Goal: Task Accomplishment & Management: Manage account settings

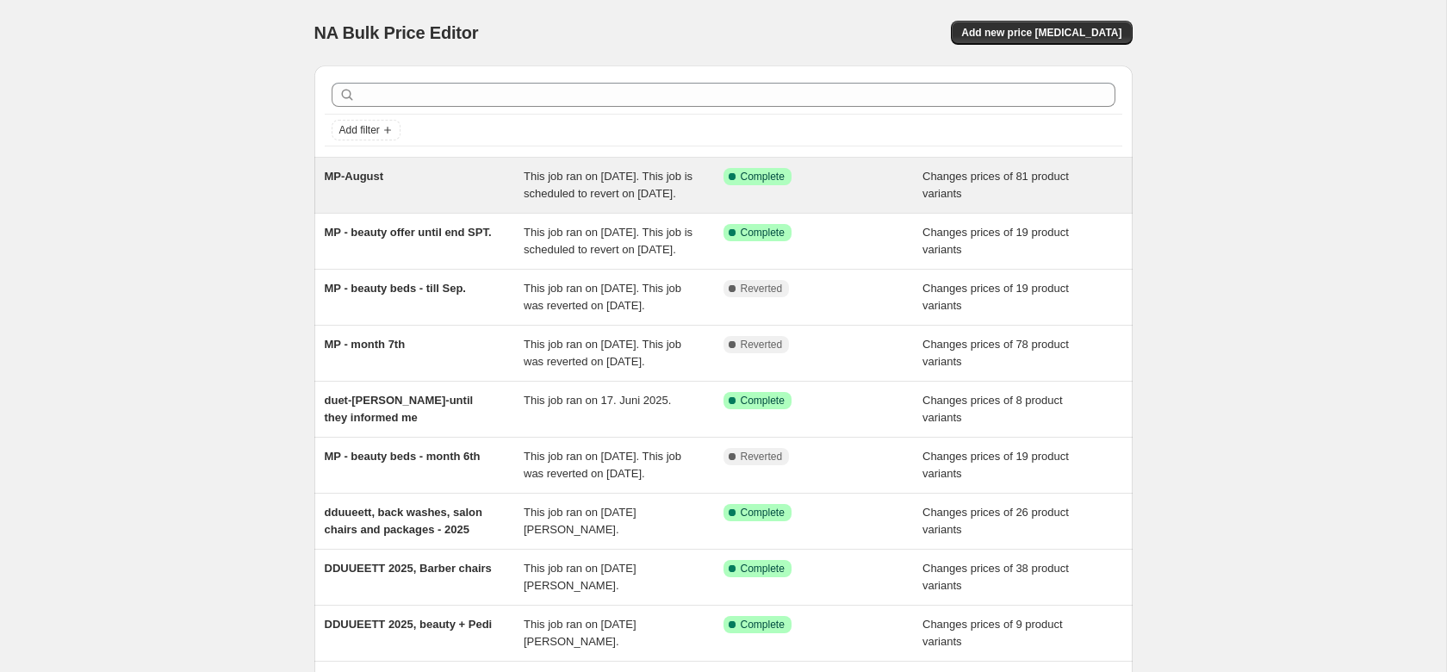
click at [346, 182] on span "MP-August" at bounding box center [354, 176] width 59 height 13
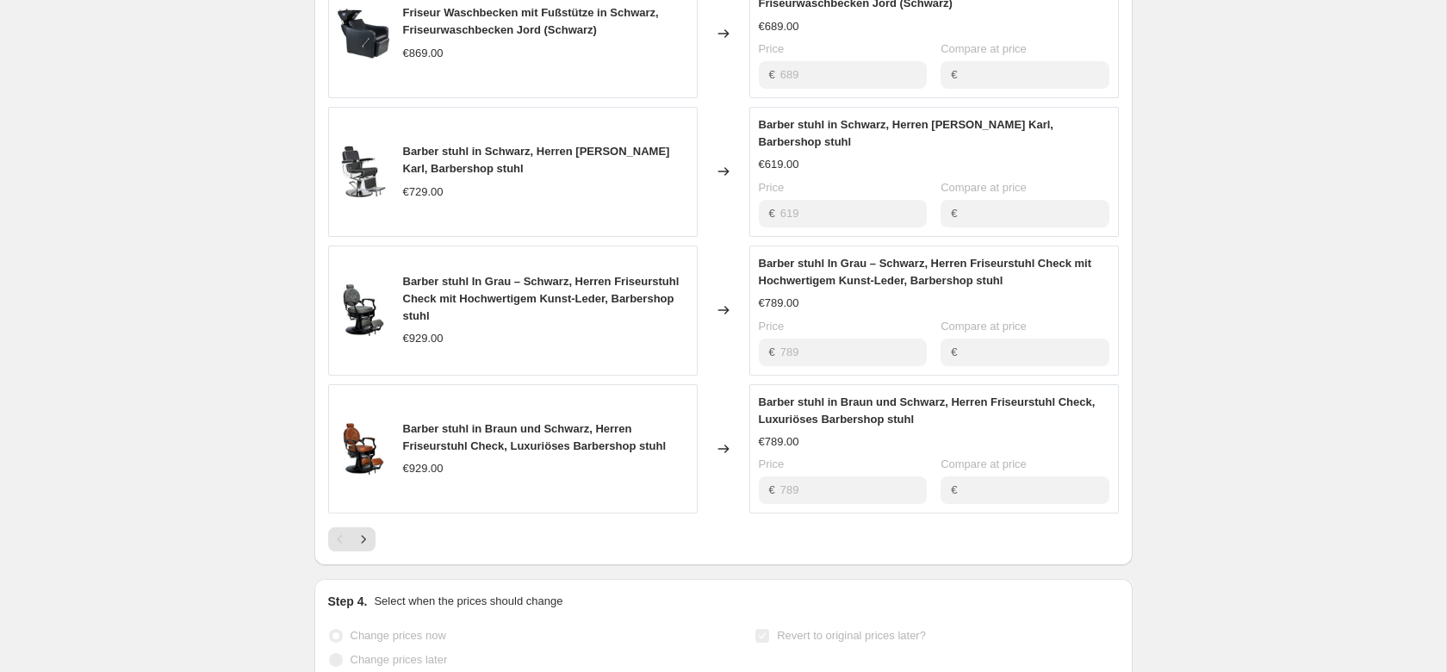
scroll to position [1427, 0]
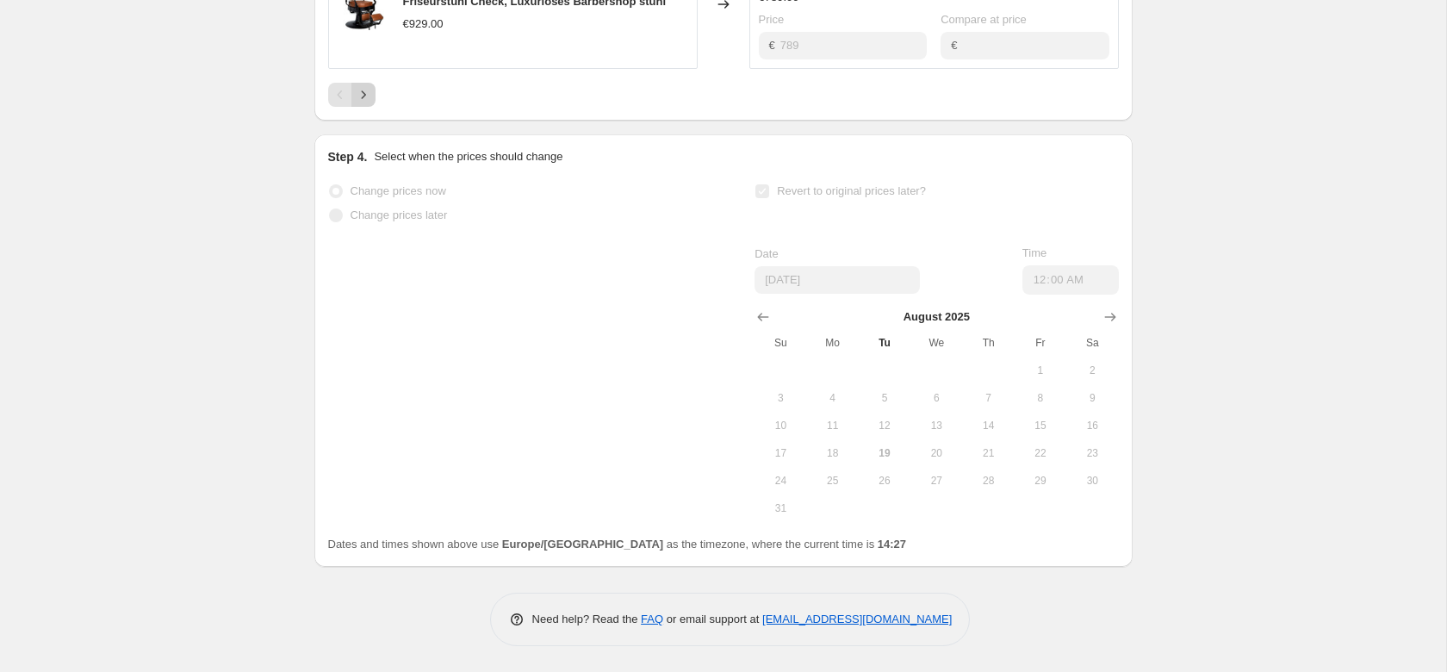
click at [361, 102] on icon "Next" at bounding box center [363, 94] width 17 height 17
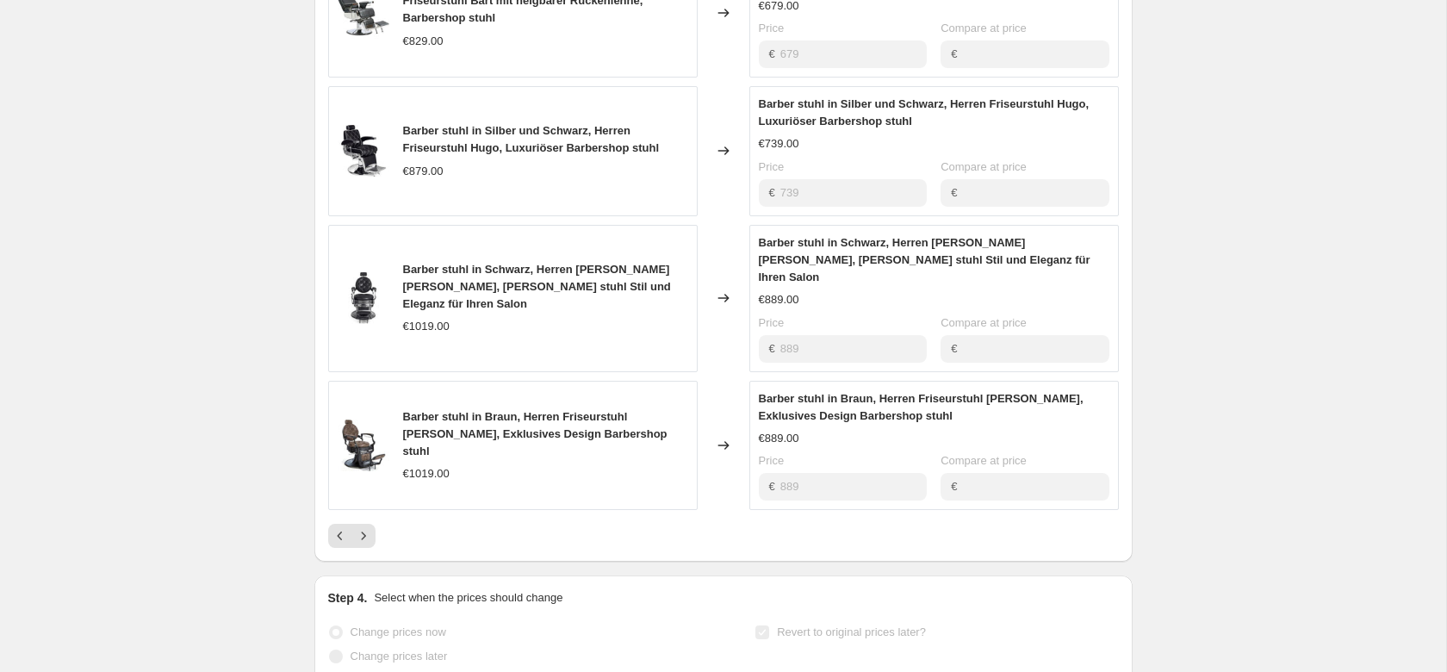
scroll to position [1251, 0]
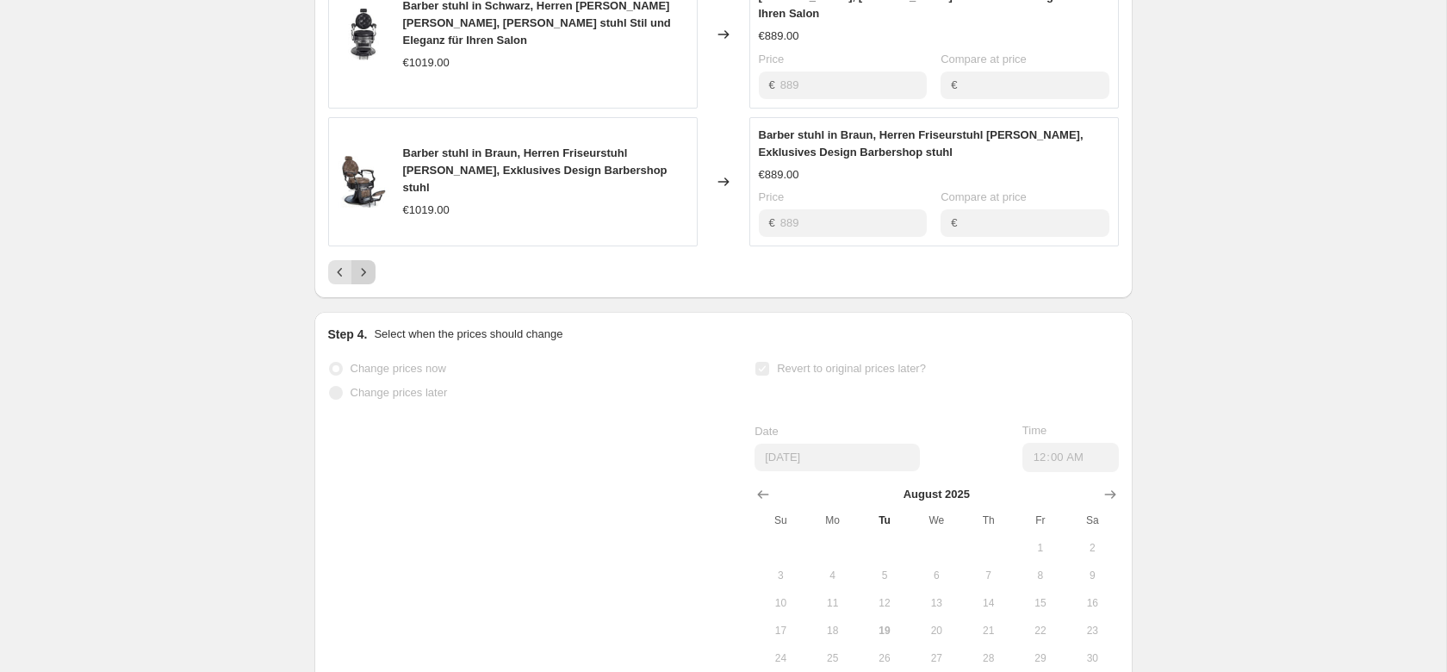
click at [366, 270] on icon "Next" at bounding box center [363, 272] width 17 height 17
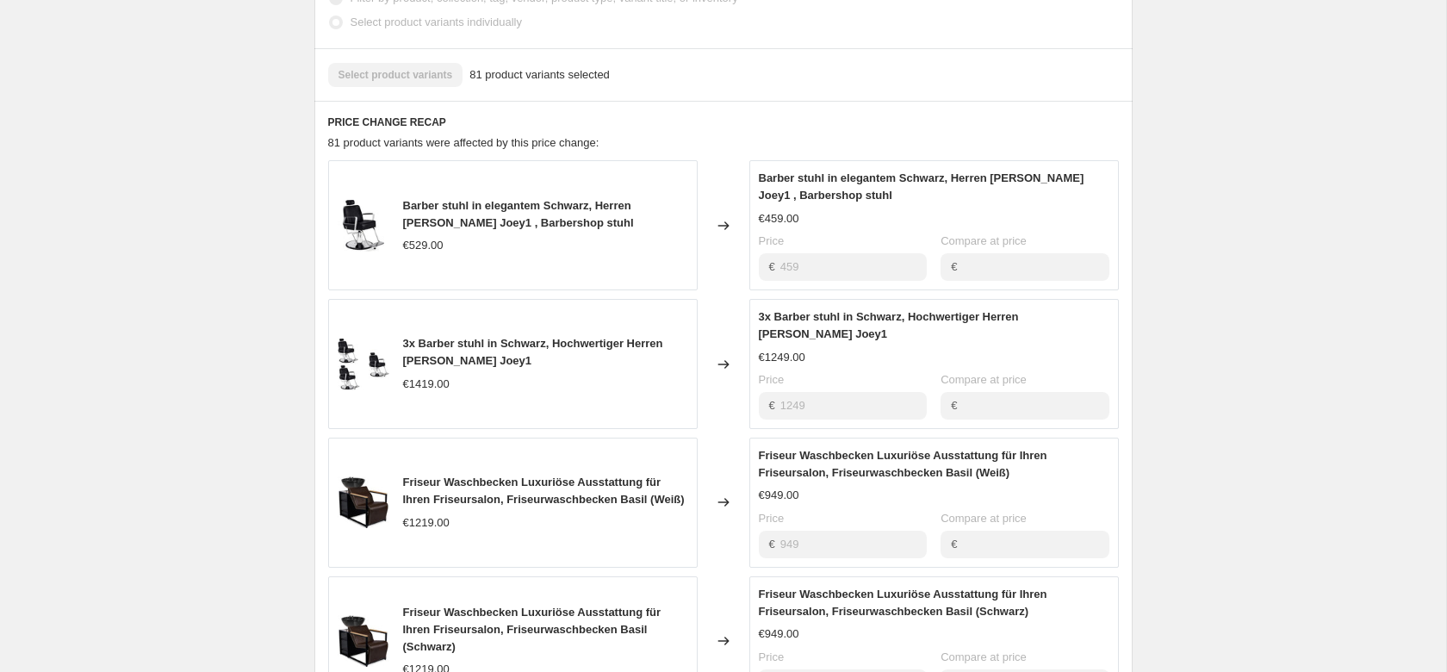
scroll to position [1163, 0]
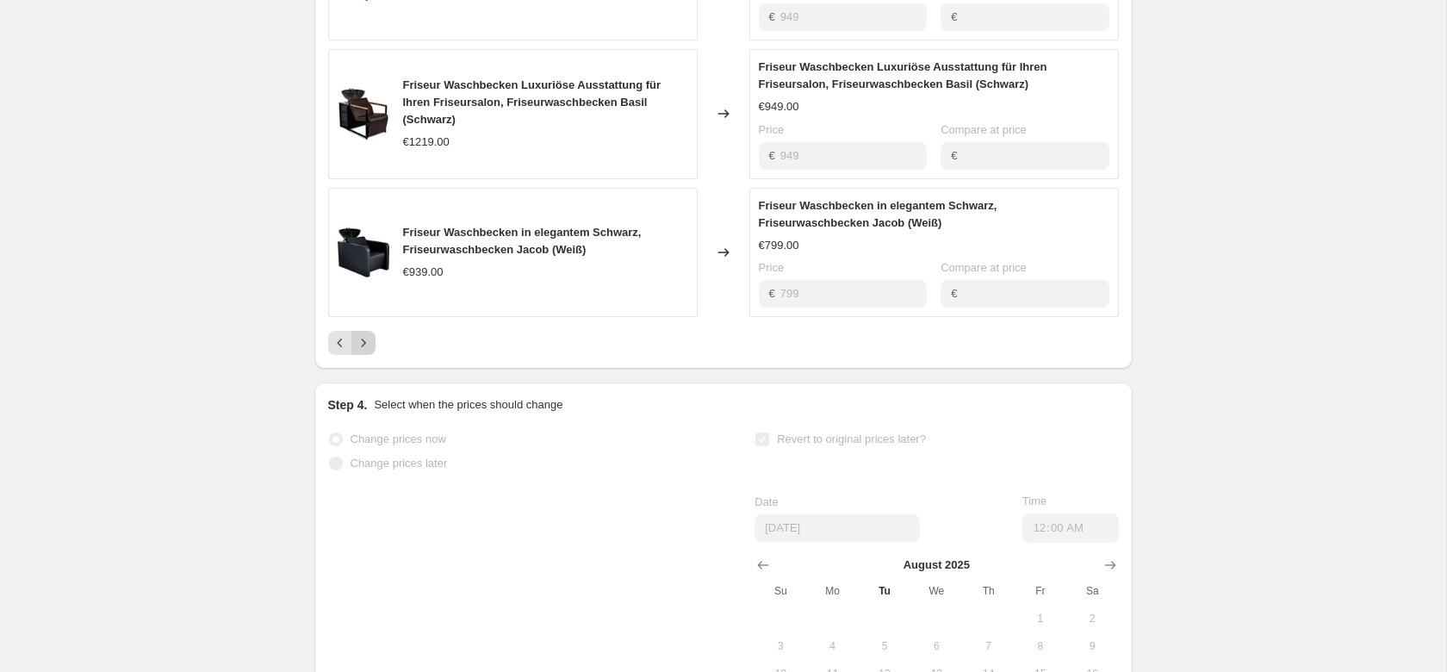
click at [361, 351] on icon "Next" at bounding box center [363, 342] width 17 height 17
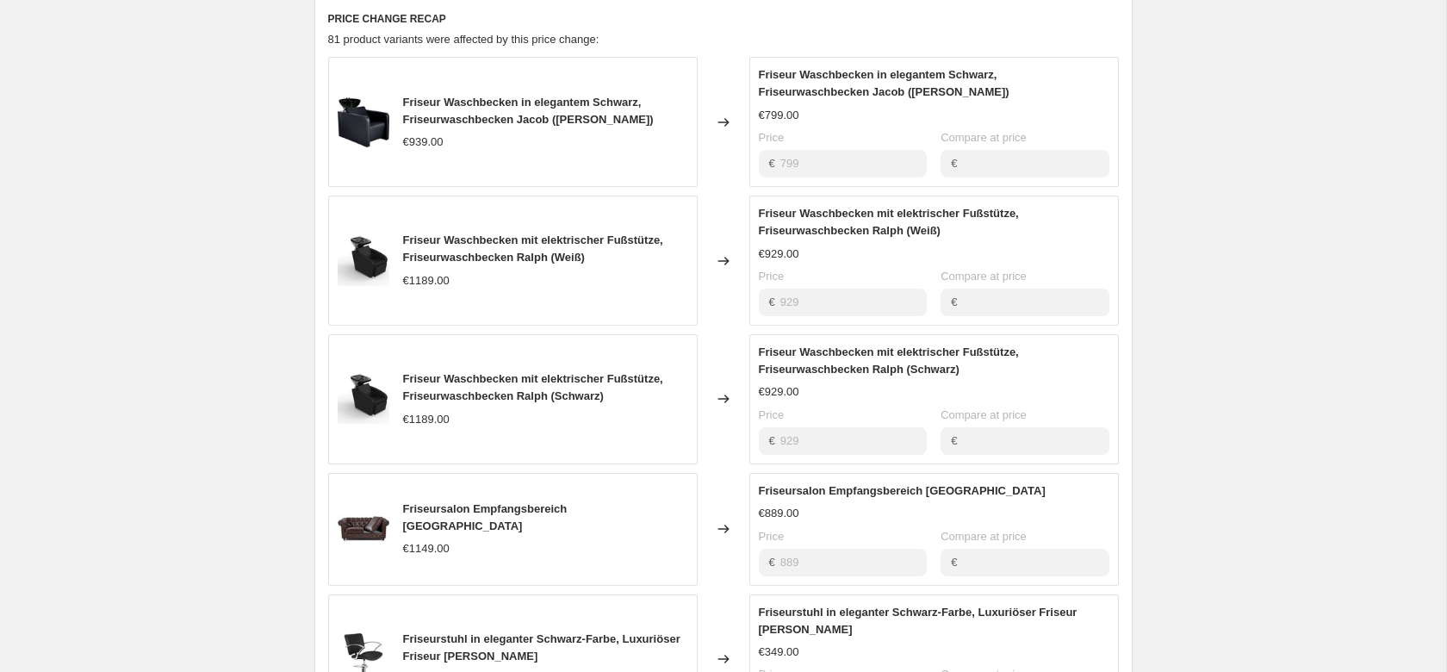
scroll to position [987, 0]
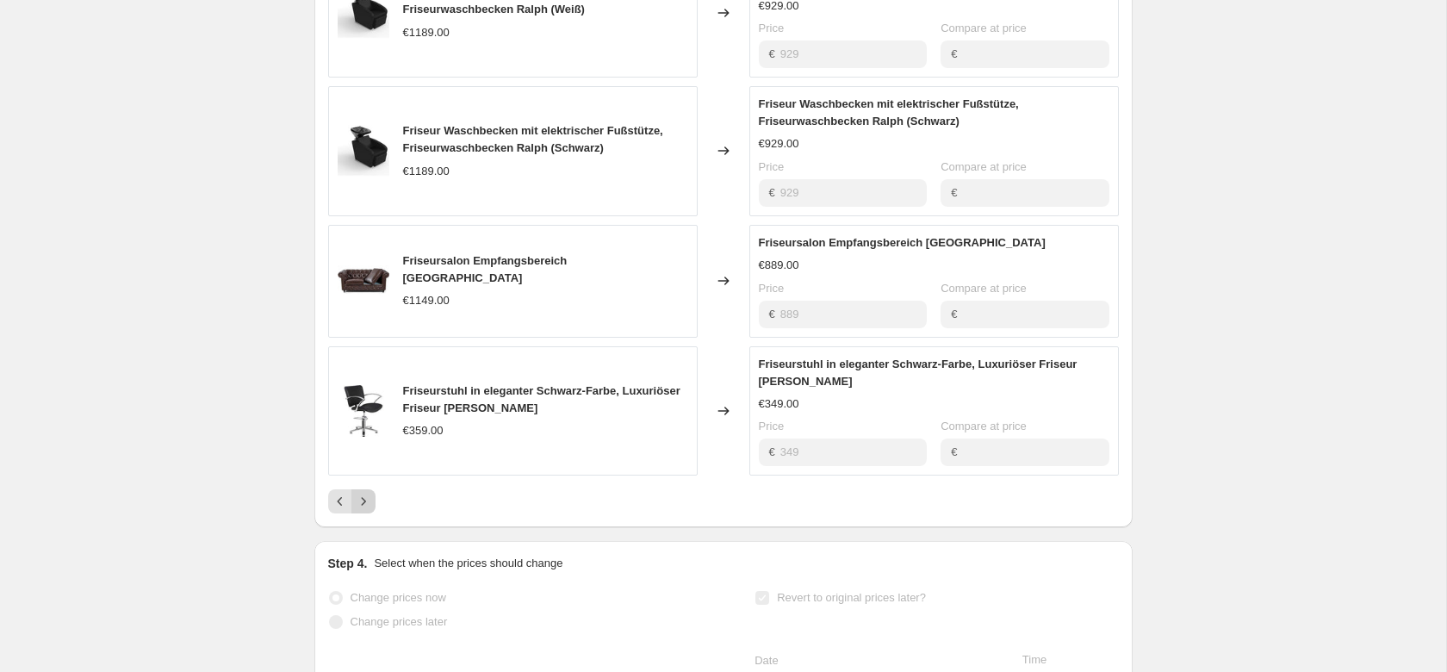
click at [360, 510] on icon "Next" at bounding box center [363, 501] width 17 height 17
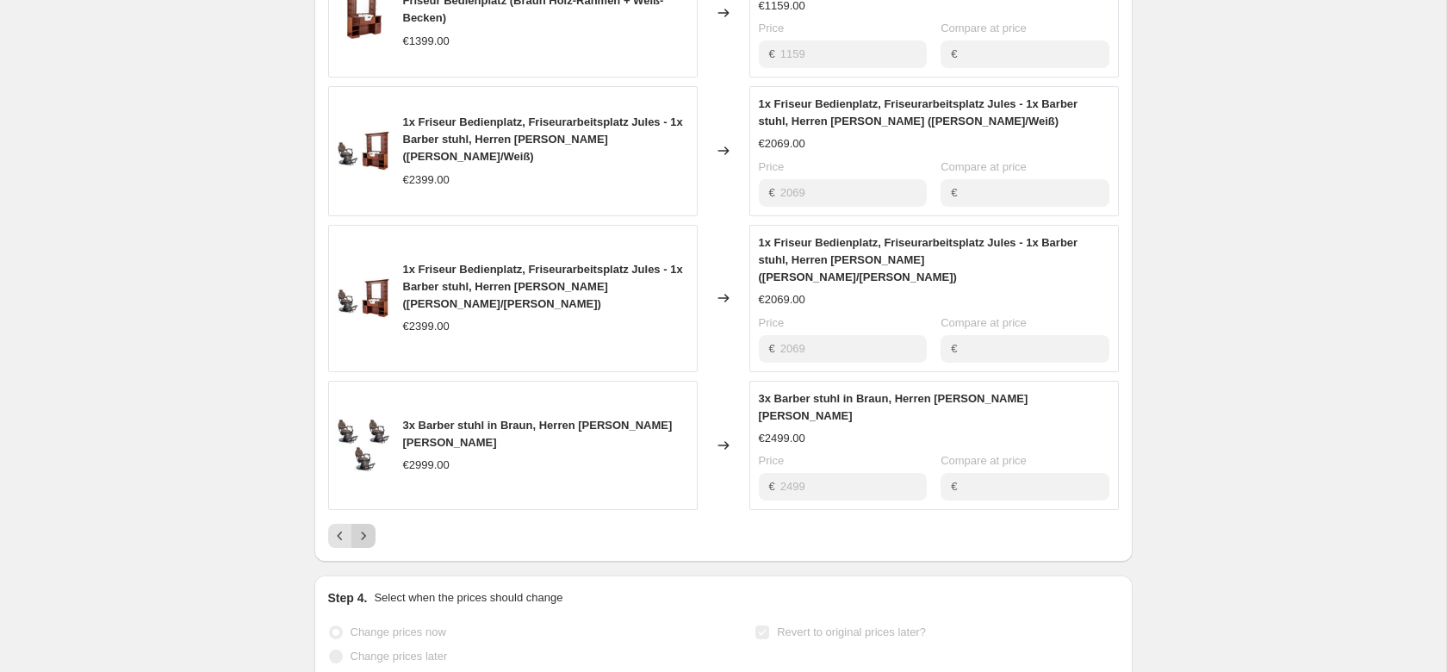
click at [365, 527] on icon "Next" at bounding box center [363, 535] width 17 height 17
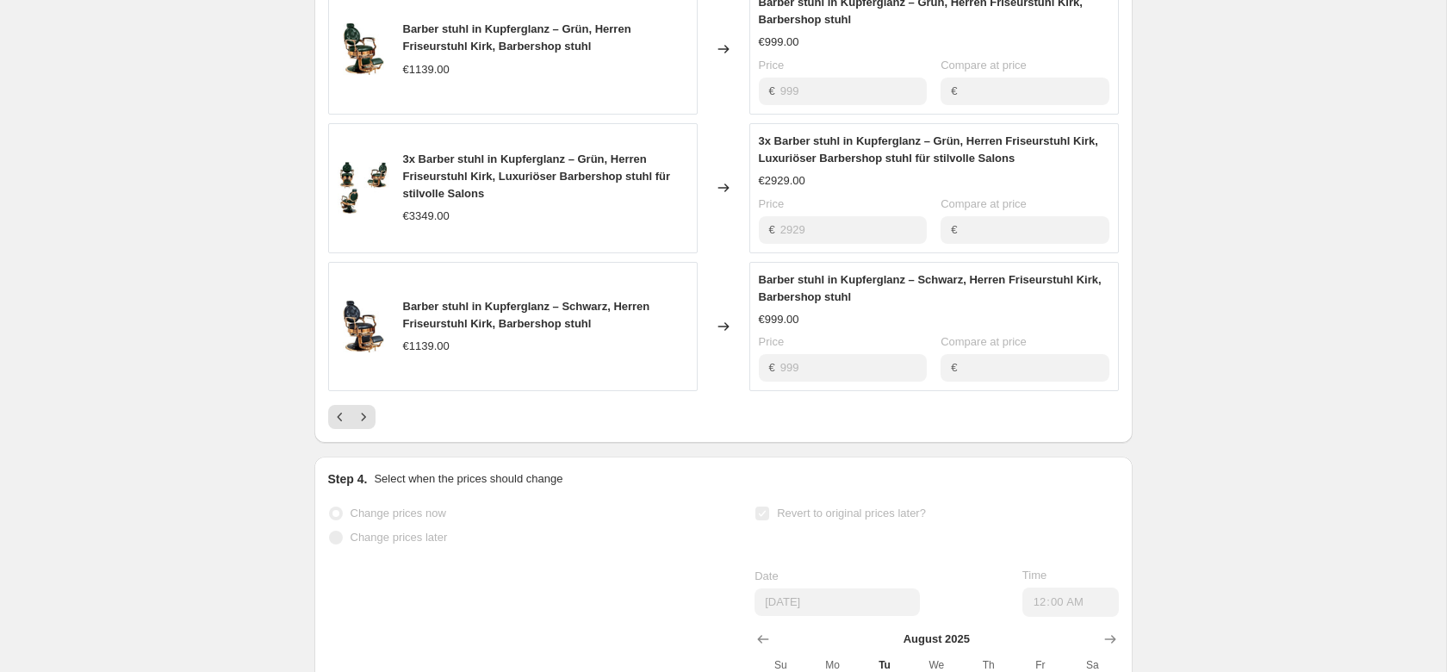
scroll to position [1075, 0]
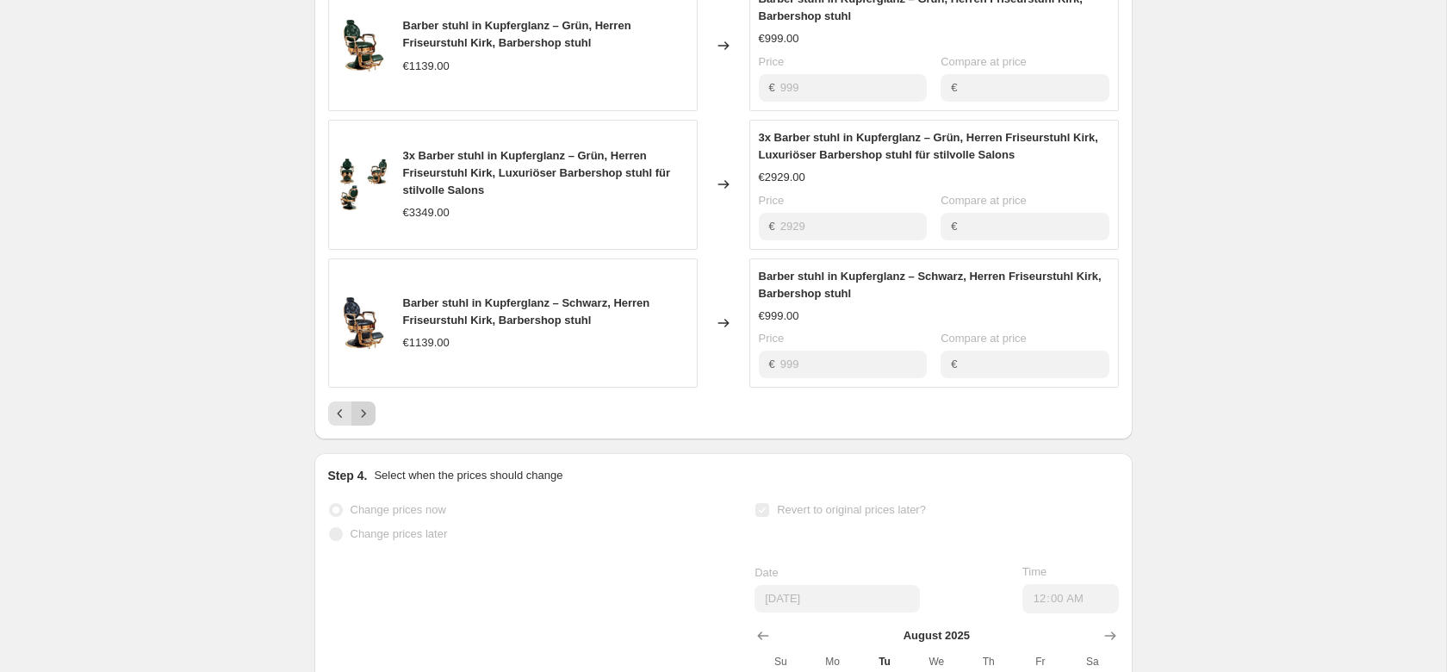
click at [362, 422] on icon "Next" at bounding box center [363, 413] width 17 height 17
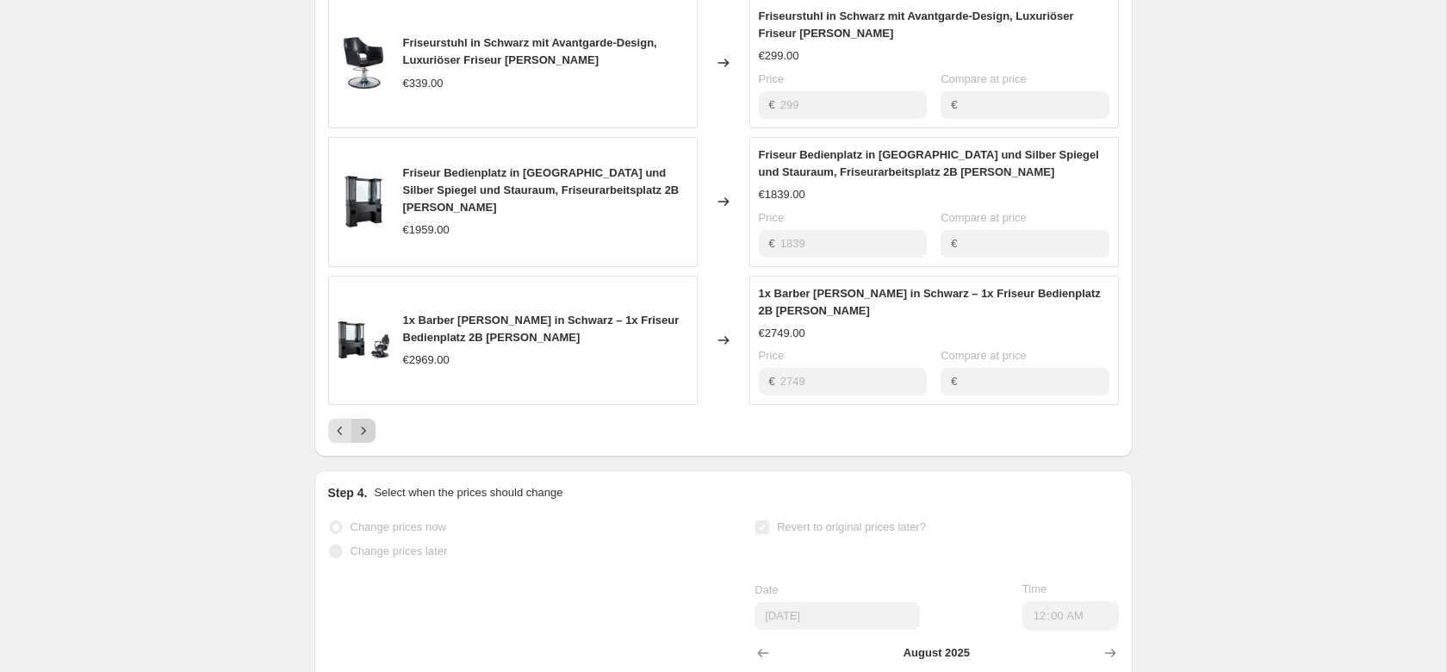
click at [364, 439] on icon "Next" at bounding box center [363, 430] width 17 height 17
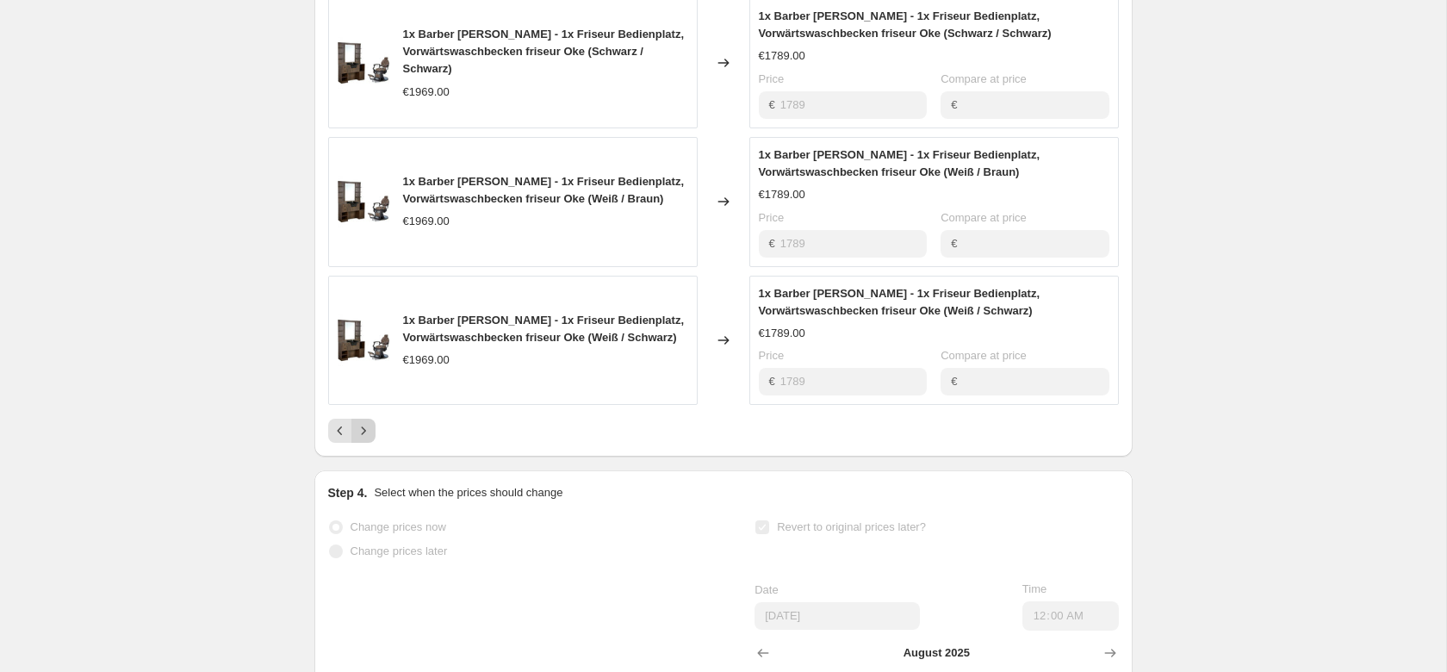
click at [363, 435] on icon "Next" at bounding box center [363, 431] width 4 height 8
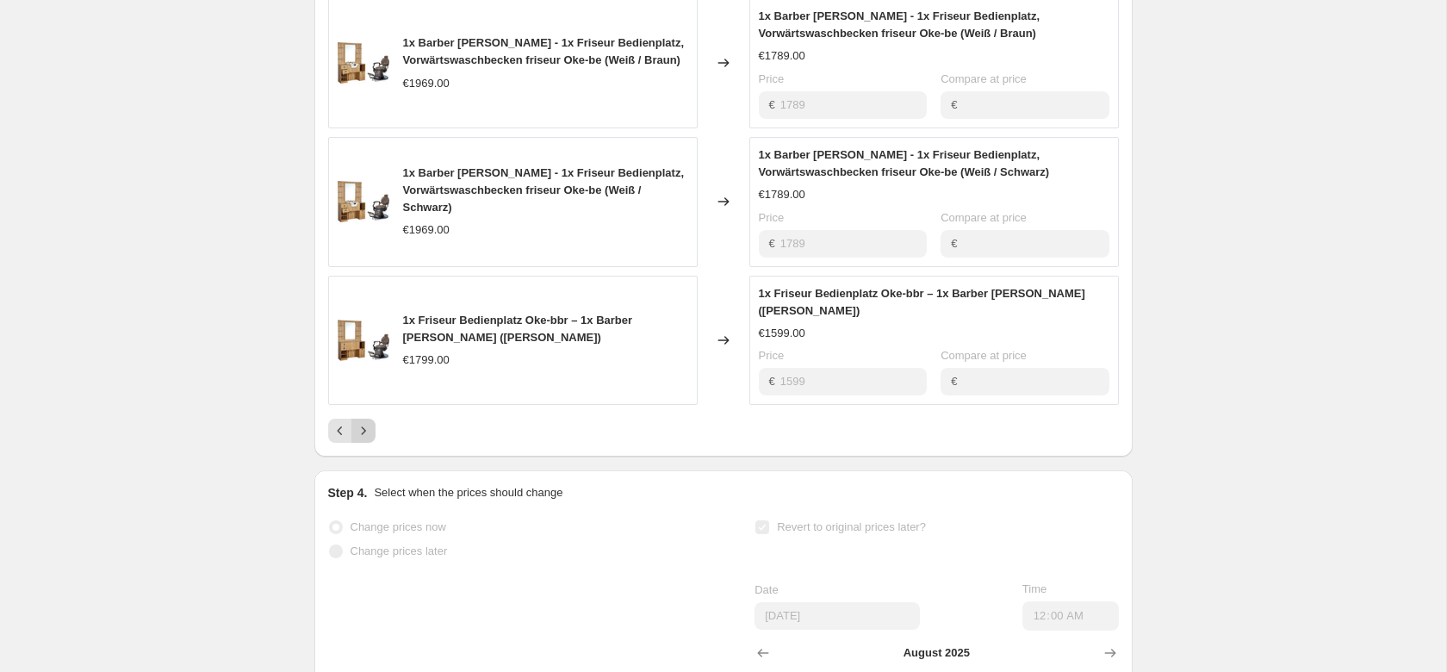
click at [366, 434] on icon "Next" at bounding box center [363, 430] width 17 height 17
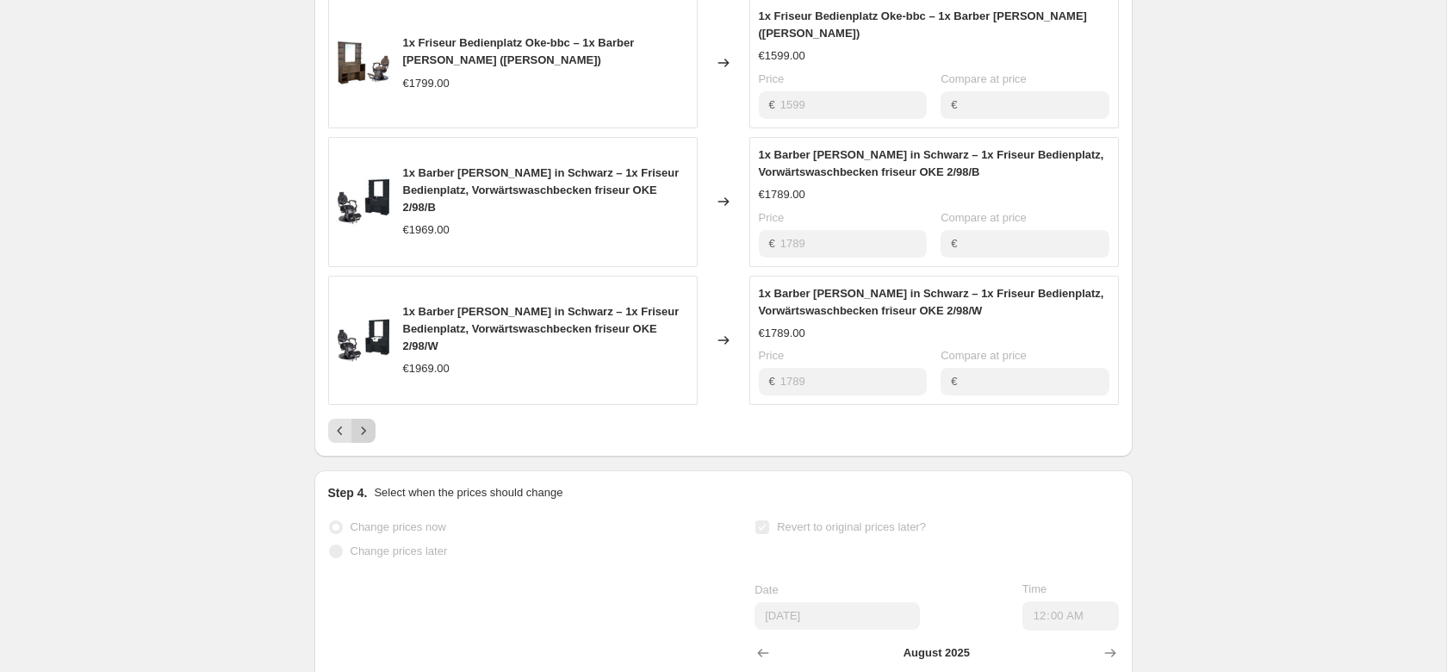
click at [364, 422] on icon "Next" at bounding box center [363, 430] width 17 height 17
